Goal: Information Seeking & Learning: Learn about a topic

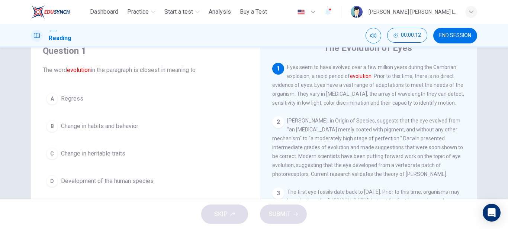
scroll to position [36, 0]
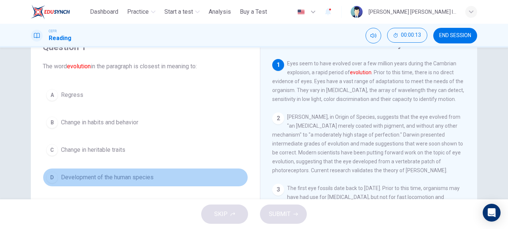
drag, startPoint x: 71, startPoint y: 175, endPoint x: 227, endPoint y: 159, distance: 157.6
click at [71, 176] on span "Development of the human species" at bounding box center [107, 177] width 93 height 9
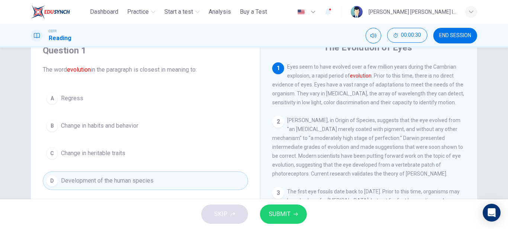
scroll to position [33, 0]
click at [276, 217] on span "SUBMIT" at bounding box center [280, 214] width 22 height 10
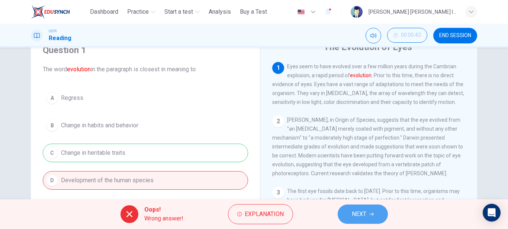
click at [357, 217] on span "NEXT" at bounding box center [358, 214] width 14 height 10
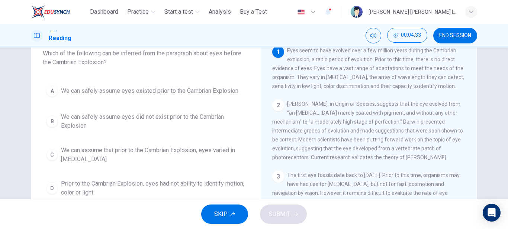
scroll to position [54, 0]
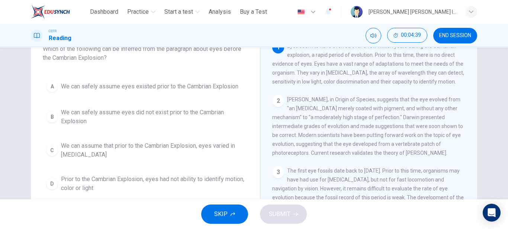
click at [108, 181] on span "Prior to the Cambrian Explosion, eyes had not ability to identify motion, color…" at bounding box center [153, 184] width 184 height 18
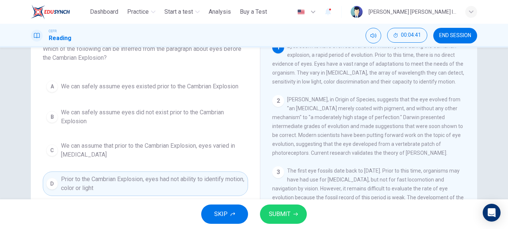
scroll to position [57, 0]
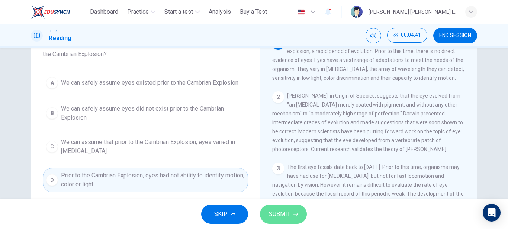
click at [273, 216] on span "SUBMIT" at bounding box center [280, 214] width 22 height 10
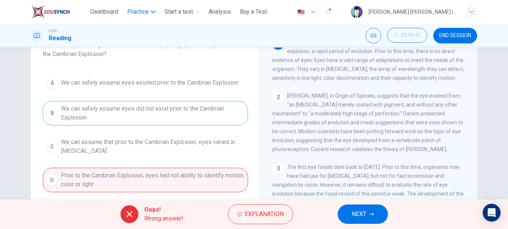
click at [143, 13] on span "Practice" at bounding box center [138, 11] width 22 height 9
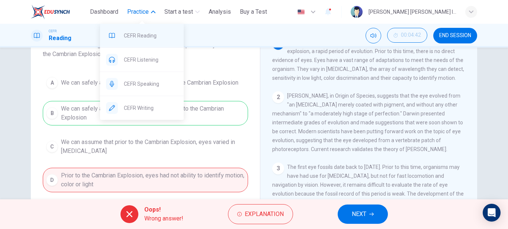
click at [144, 38] on span "CEFR Reading" at bounding box center [151, 35] width 54 height 9
click at [237, 61] on div "Question 2 Which of the following can be inferred from the paragraph about eyes…" at bounding box center [145, 106] width 217 height 187
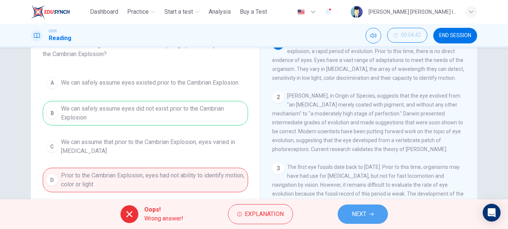
drag, startPoint x: 361, startPoint y: 220, endPoint x: 359, endPoint y: 217, distance: 3.8
click at [360, 221] on button "NEXT" at bounding box center [362, 214] width 50 height 19
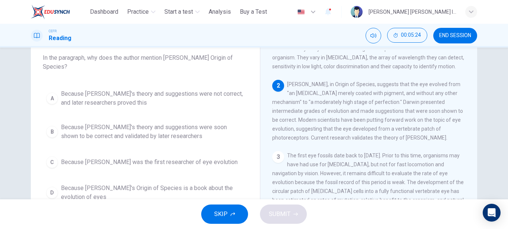
scroll to position [28, 0]
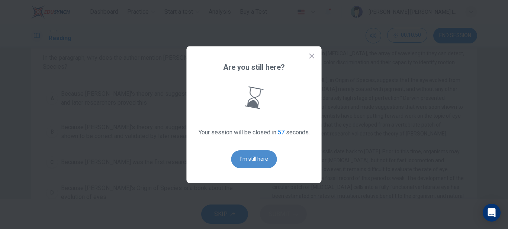
click at [249, 165] on button "I'm still here" at bounding box center [254, 159] width 46 height 18
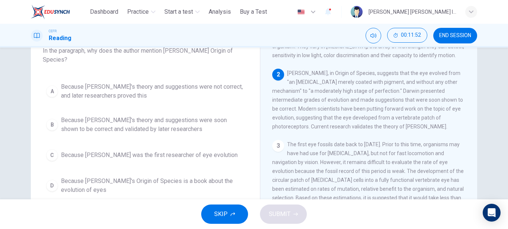
scroll to position [52, 0]
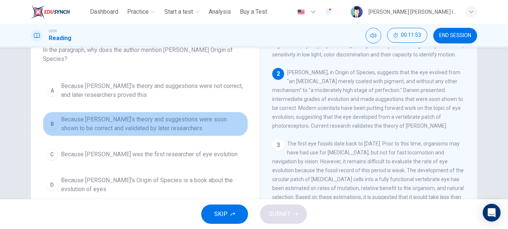
click at [62, 124] on span "Because [PERSON_NAME]'s theory and suggestions were soon shown to be correct an…" at bounding box center [153, 124] width 184 height 18
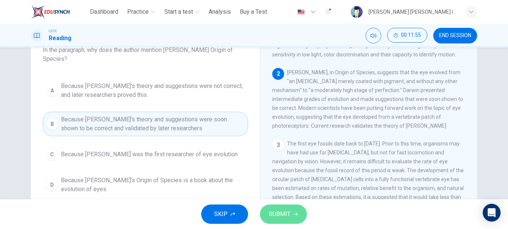
click at [288, 222] on button "SUBMIT" at bounding box center [283, 214] width 47 height 19
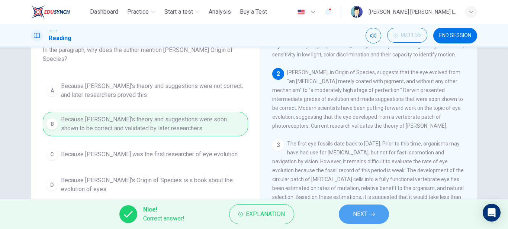
click at [368, 212] on button "NEXT" at bounding box center [363, 214] width 50 height 19
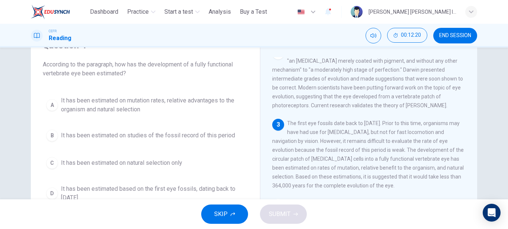
scroll to position [68, 0]
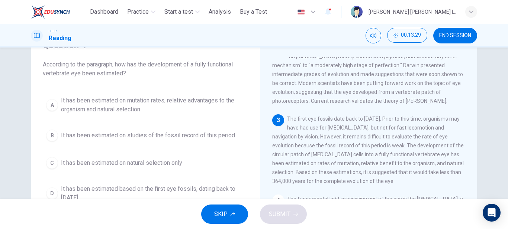
click at [117, 113] on span "It has been estimated on mutation rates, relative advantages to the organism an…" at bounding box center [153, 105] width 184 height 18
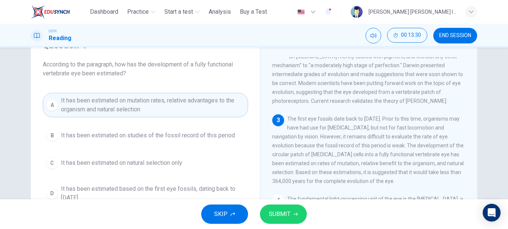
click at [295, 218] on button "SUBMIT" at bounding box center [283, 214] width 47 height 19
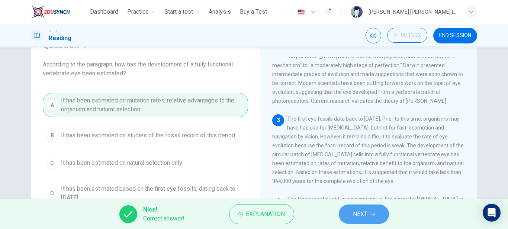
click at [366, 214] on span "NEXT" at bounding box center [360, 214] width 14 height 10
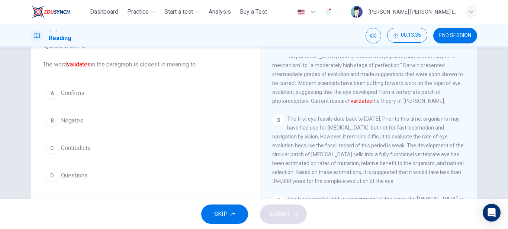
scroll to position [64, 0]
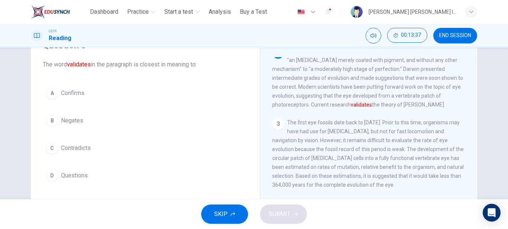
click at [69, 92] on span "Confirms" at bounding box center [72, 93] width 23 height 9
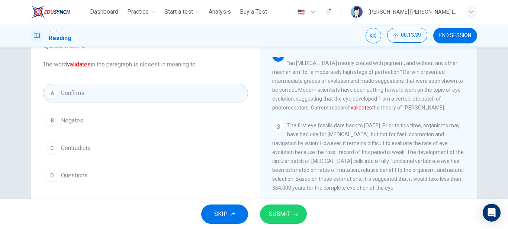
scroll to position [60, 0]
click at [276, 217] on span "SUBMIT" at bounding box center [280, 214] width 22 height 10
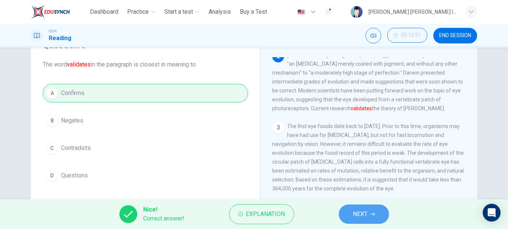
click at [363, 216] on span "NEXT" at bounding box center [360, 214] width 14 height 10
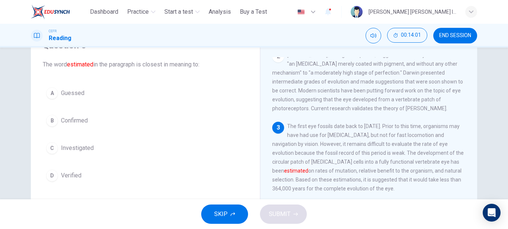
click at [69, 93] on span "Guessed" at bounding box center [72, 93] width 23 height 9
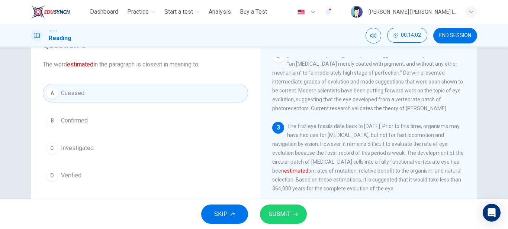
click at [281, 215] on span "SUBMIT" at bounding box center [280, 214] width 22 height 10
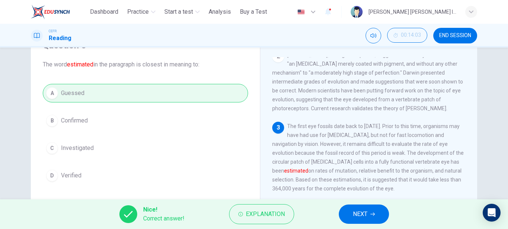
click at [348, 214] on button "NEXT" at bounding box center [363, 214] width 50 height 19
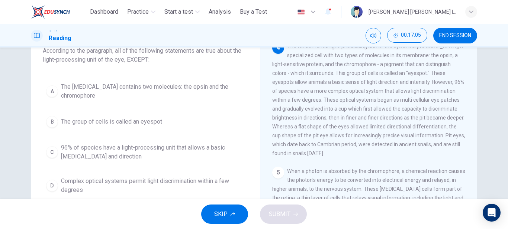
scroll to position [53, 0]
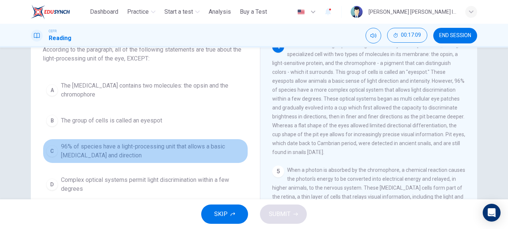
click at [189, 149] on span "96% of species have a light-processing unit that allows a basic [MEDICAL_DATA] …" at bounding box center [153, 151] width 184 height 18
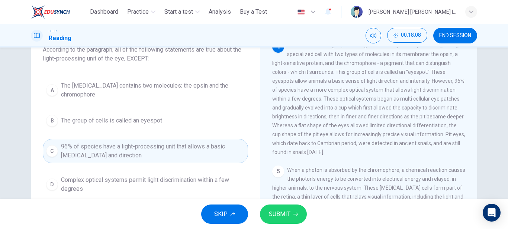
click at [283, 217] on span "SUBMIT" at bounding box center [280, 214] width 22 height 10
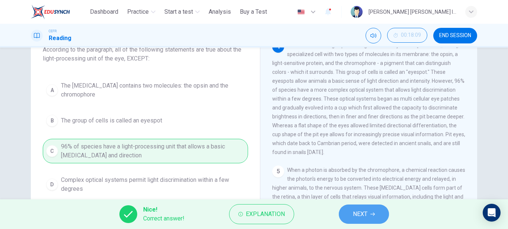
click at [359, 216] on span "NEXT" at bounding box center [360, 214] width 14 height 10
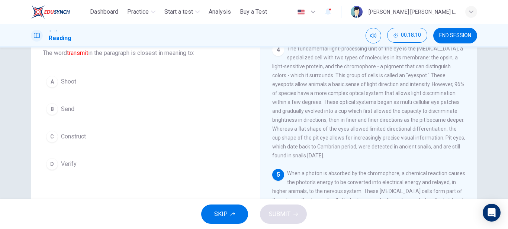
scroll to position [49, 0]
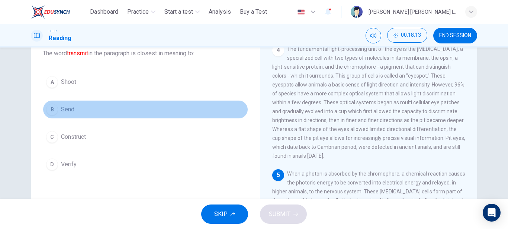
click at [72, 113] on span "Send" at bounding box center [67, 109] width 13 height 9
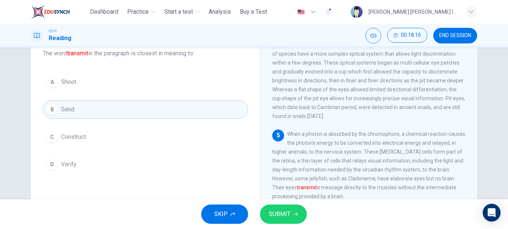
scroll to position [259, 0]
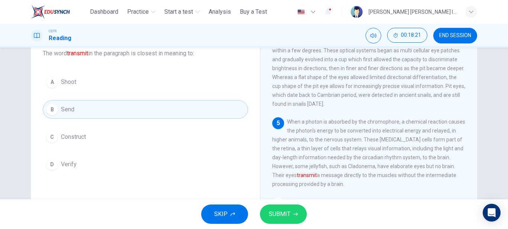
click at [269, 205] on button "SUBMIT" at bounding box center [283, 214] width 47 height 19
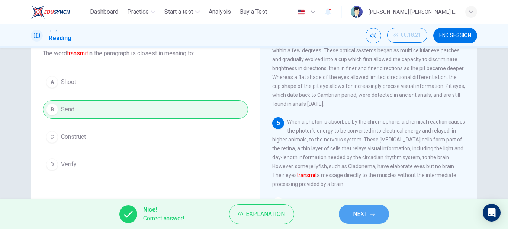
click at [369, 213] on button "NEXT" at bounding box center [363, 214] width 50 height 19
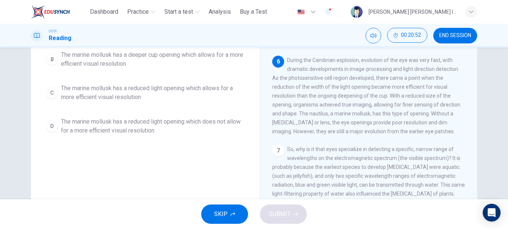
scroll to position [328, 0]
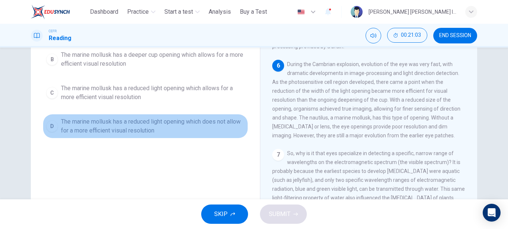
click at [154, 125] on span "The marine mollusk has a reduced light opening which does not allow for a more …" at bounding box center [153, 126] width 184 height 18
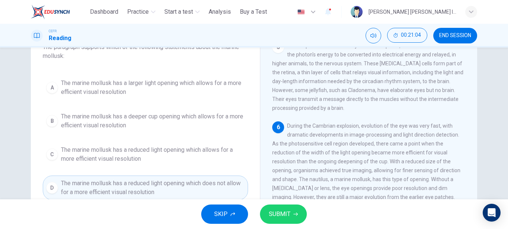
scroll to position [55, 0]
click at [142, 89] on span "The marine mollusk has a larger light opening which allows for a more efficient…" at bounding box center [153, 88] width 184 height 18
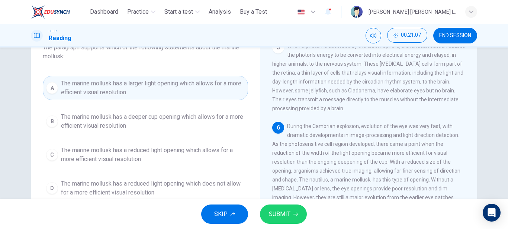
click at [290, 212] on button "SUBMIT" at bounding box center [283, 214] width 47 height 19
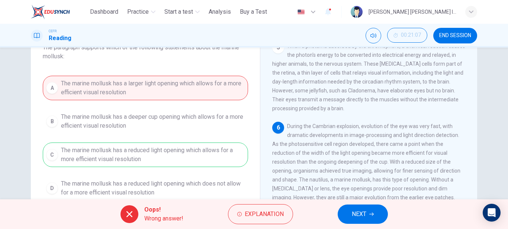
drag, startPoint x: 354, startPoint y: 218, endPoint x: 348, endPoint y: 214, distance: 6.9
click at [354, 218] on span "NEXT" at bounding box center [358, 214] width 14 height 10
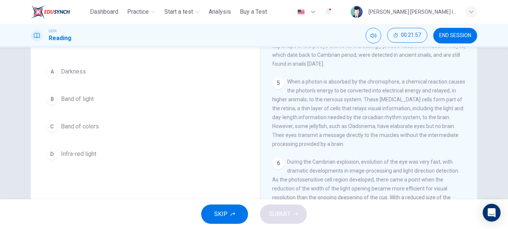
scroll to position [57, 0]
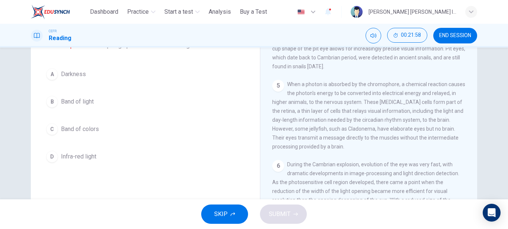
click at [91, 75] on button "A Darkness" at bounding box center [145, 74] width 205 height 19
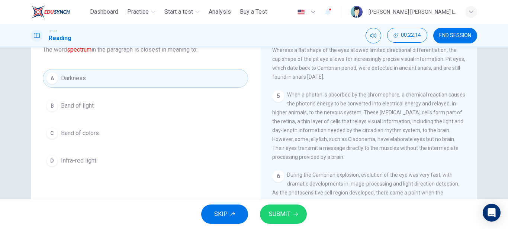
scroll to position [52, 0]
click at [98, 108] on button "B Band of light" at bounding box center [145, 106] width 205 height 19
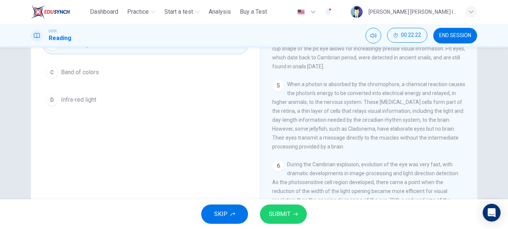
scroll to position [0, 0]
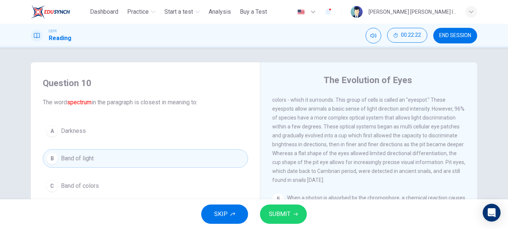
click at [67, 132] on span "Darkness" at bounding box center [73, 131] width 25 height 9
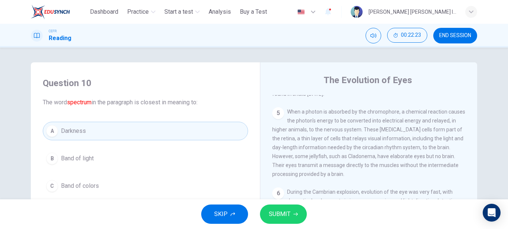
scroll to position [330, 0]
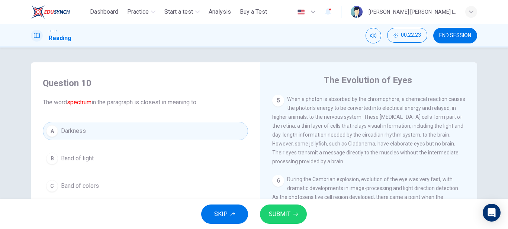
click at [276, 216] on span "SUBMIT" at bounding box center [280, 214] width 22 height 10
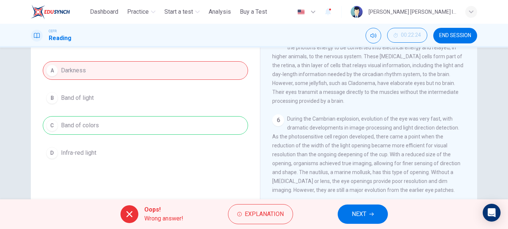
scroll to position [61, 0]
click at [365, 217] on span "NEXT" at bounding box center [358, 214] width 14 height 10
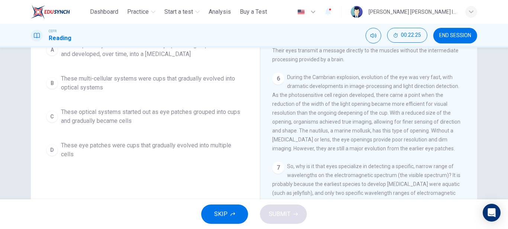
scroll to position [0, 0]
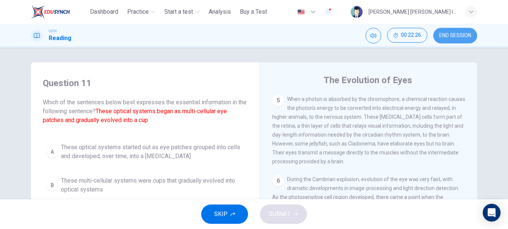
drag, startPoint x: 460, startPoint y: 35, endPoint x: 292, endPoint y: 31, distance: 168.4
click at [460, 35] on span "END SESSION" at bounding box center [455, 36] width 32 height 6
